Goal: Transaction & Acquisition: Purchase product/service

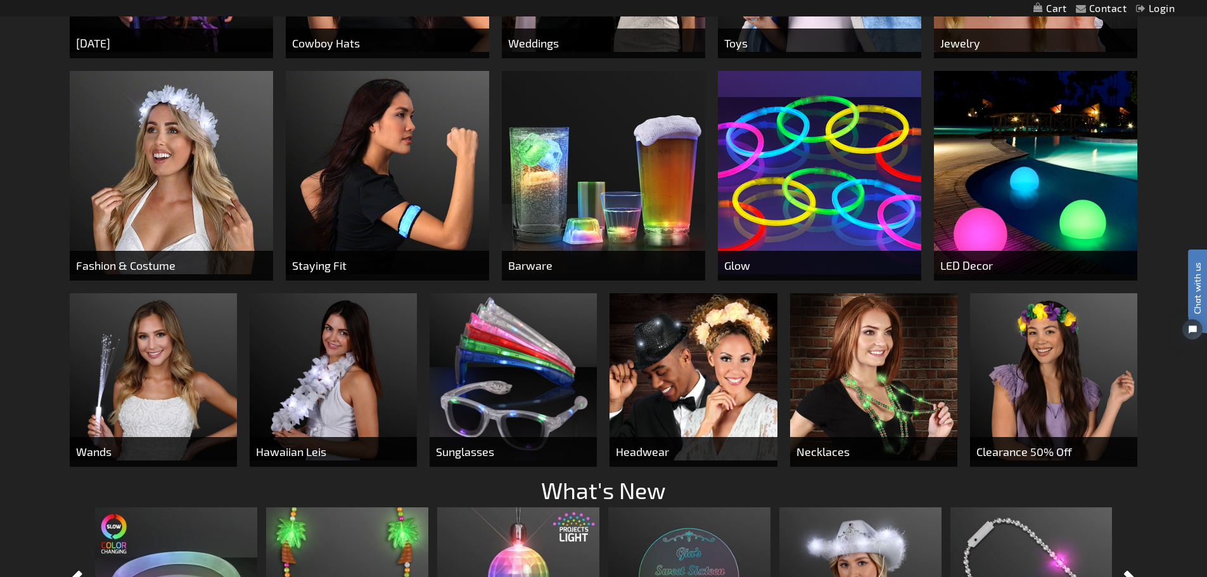
scroll to position [697, 0]
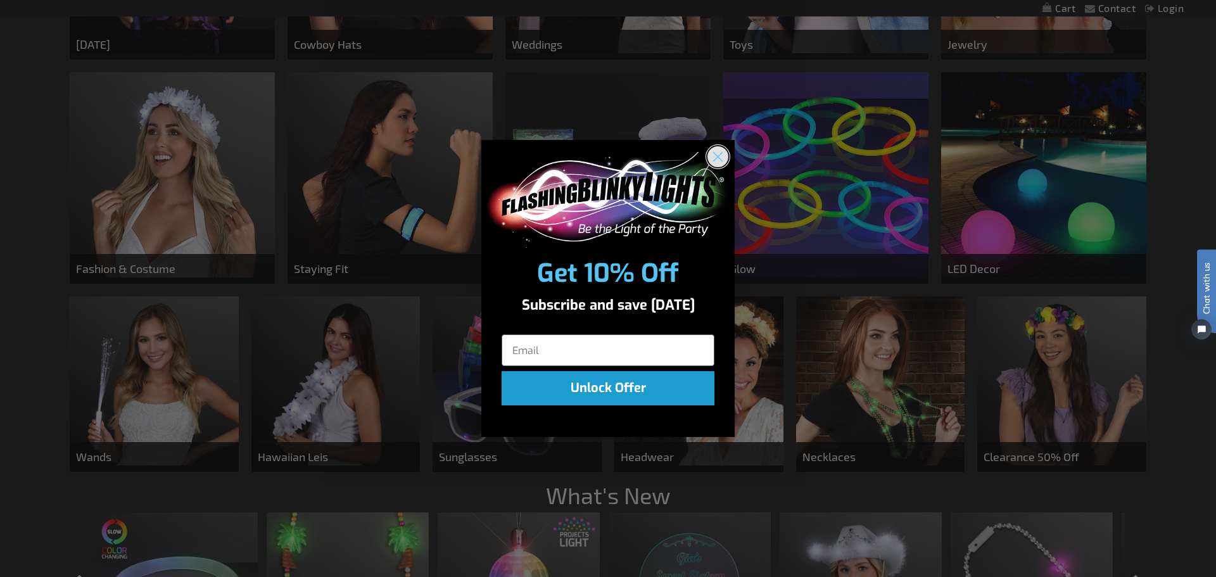
click at [717, 154] on circle "Close dialog" at bounding box center [717, 156] width 21 height 21
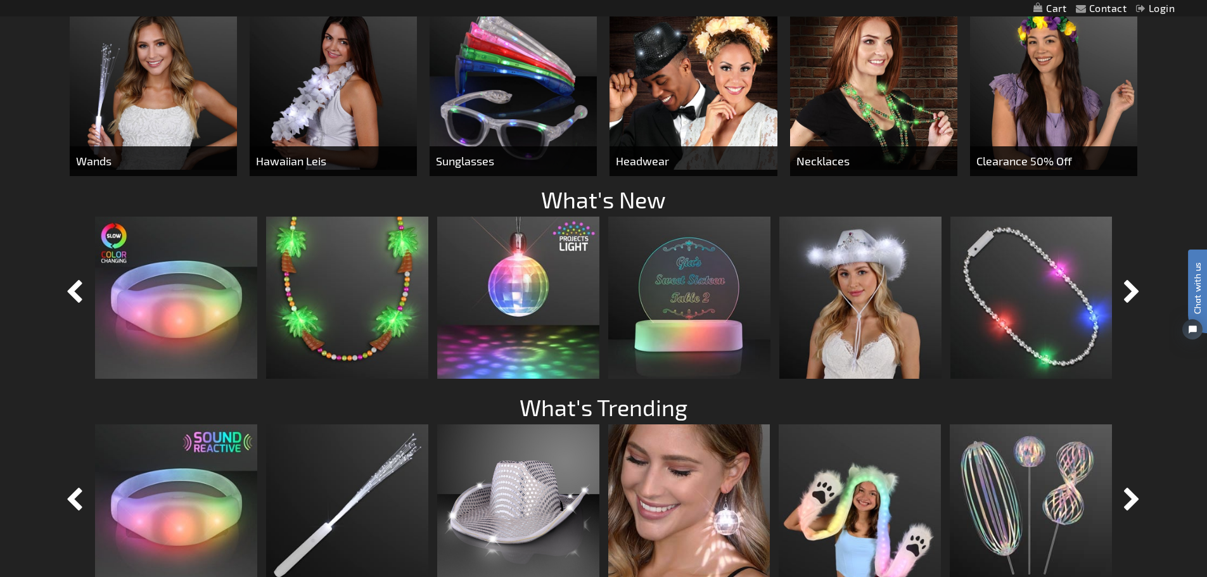
scroll to position [1013, 0]
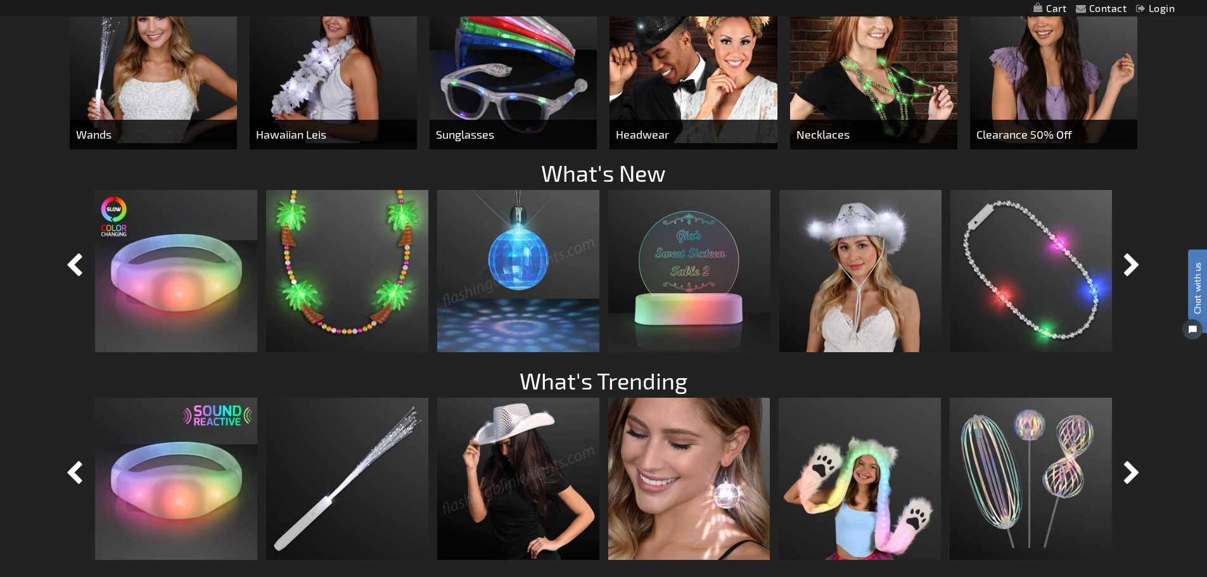
click at [518, 304] on img at bounding box center [518, 271] width 162 height 162
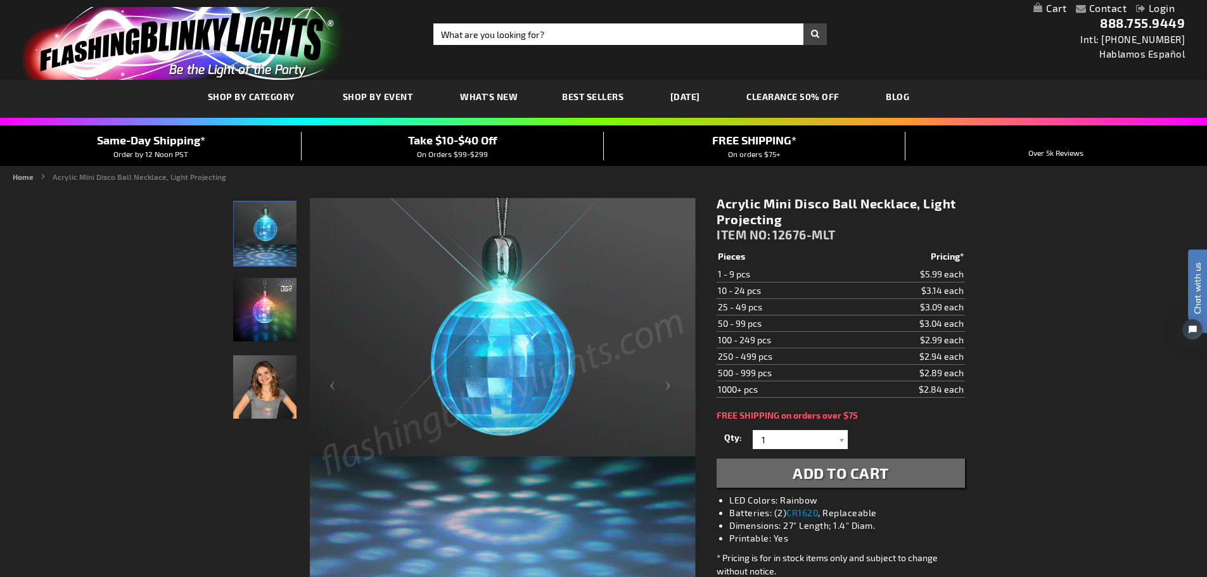
click at [270, 393] on img "Acrylic Mini Disco Ball Necklace, Light Projecting" at bounding box center [264, 386] width 63 height 63
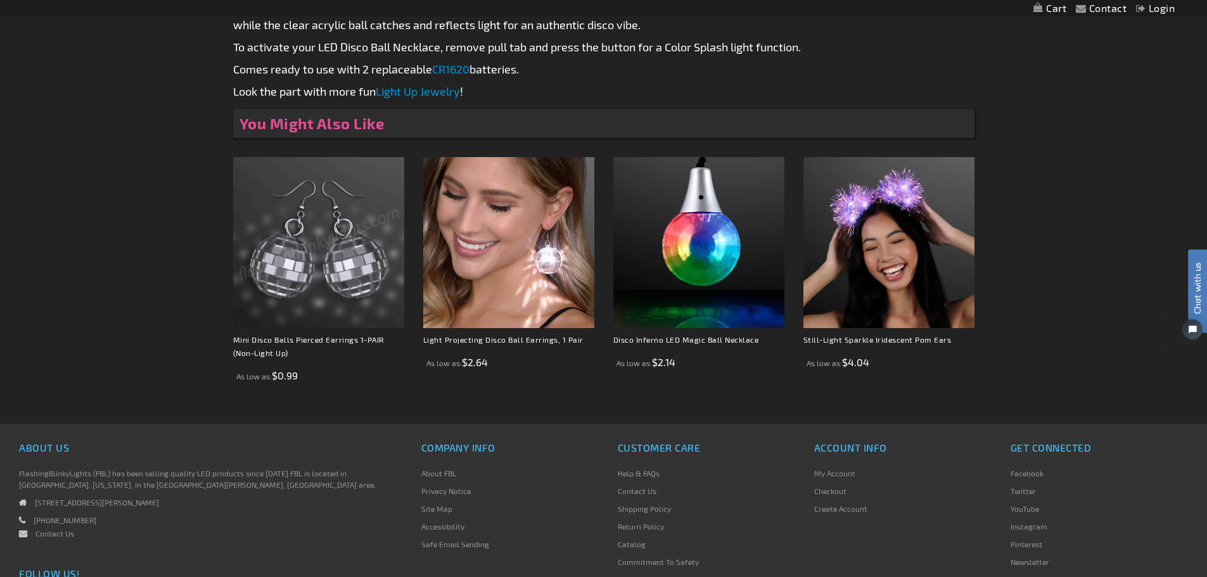
scroll to position [449, 0]
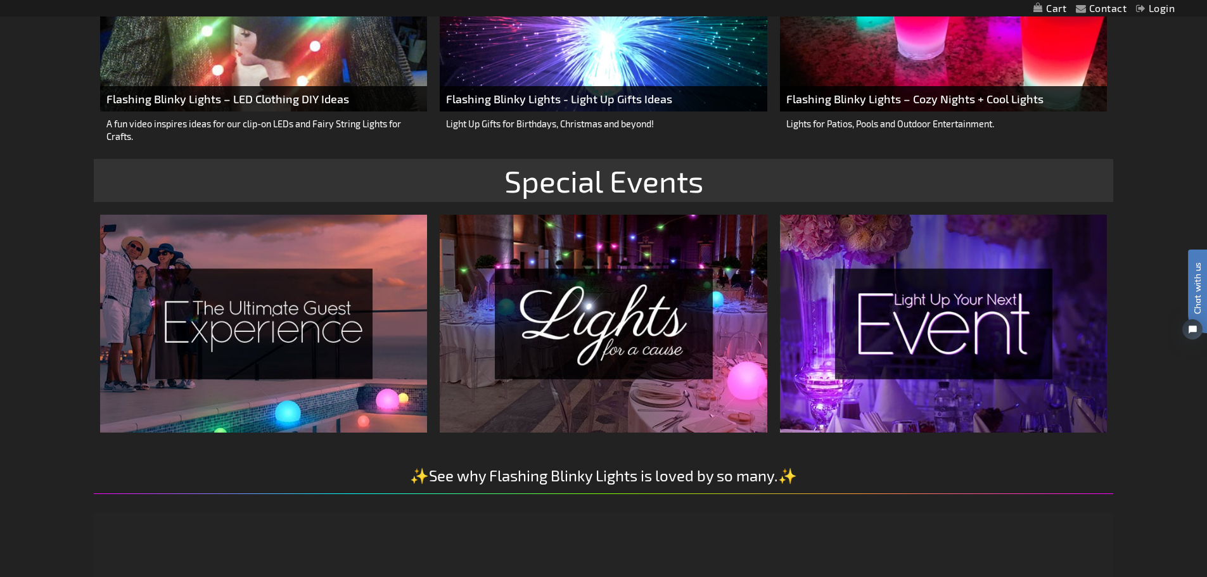
scroll to position [2090, 0]
